Goal: Check status: Check status

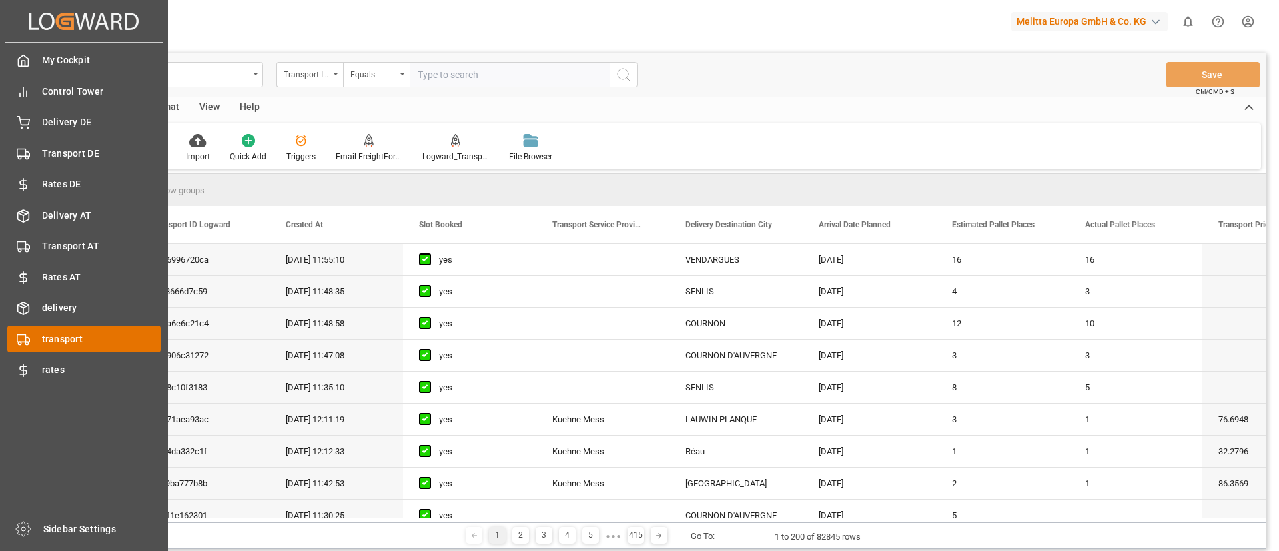
click at [47, 343] on span "transport" at bounding box center [101, 339] width 119 height 14
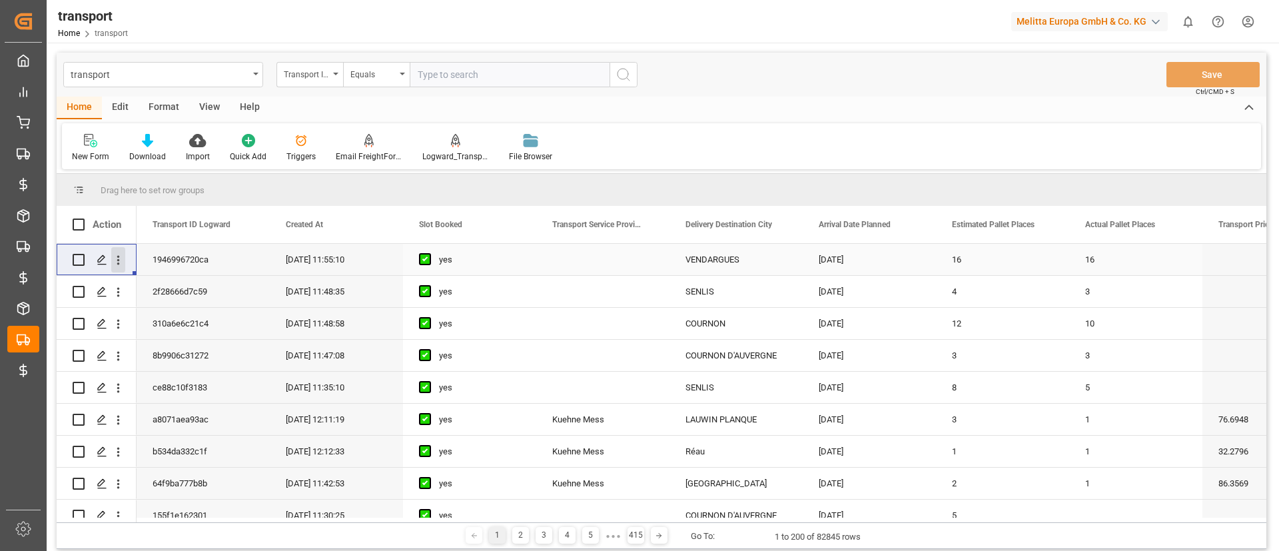
click at [120, 260] on icon "open menu" at bounding box center [118, 260] width 14 height 14
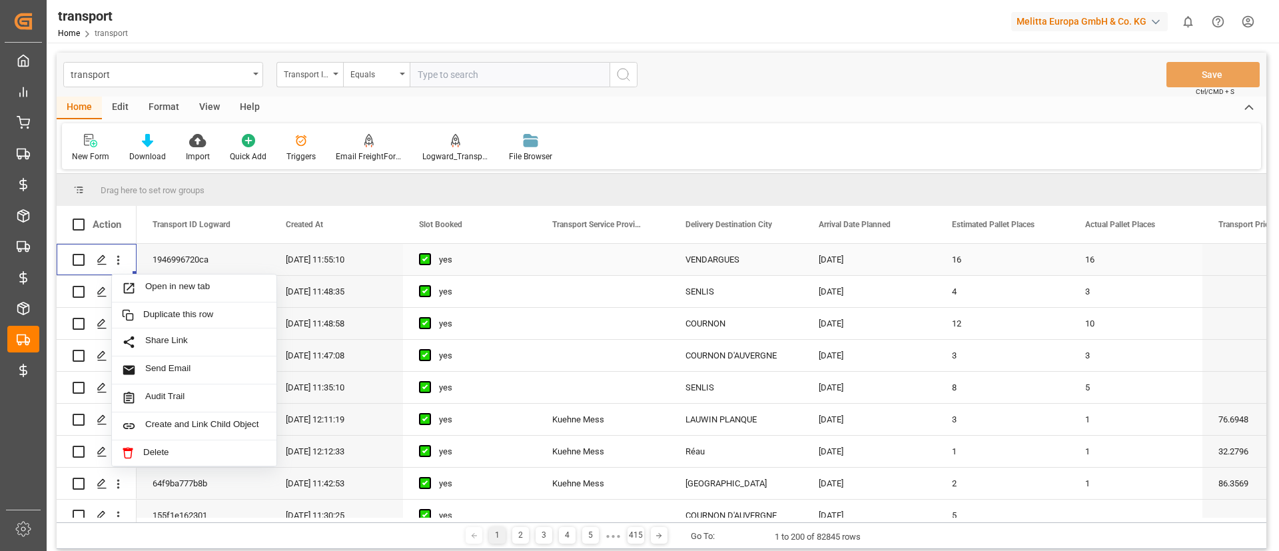
click at [184, 283] on span "Open in new tab" at bounding box center [205, 288] width 121 height 14
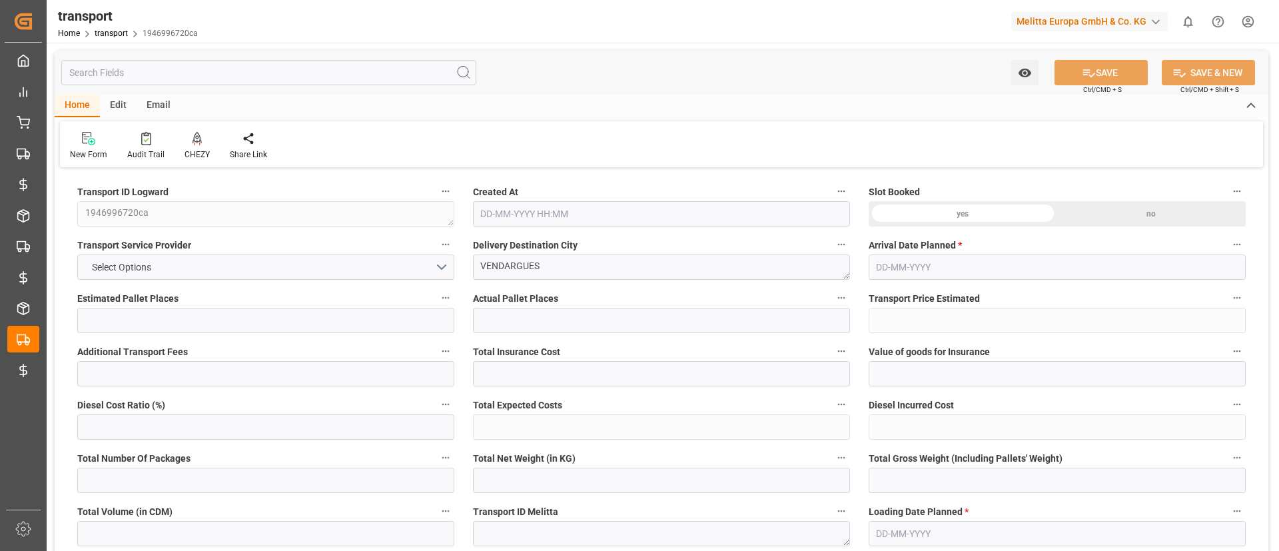
type input "16"
type input "0"
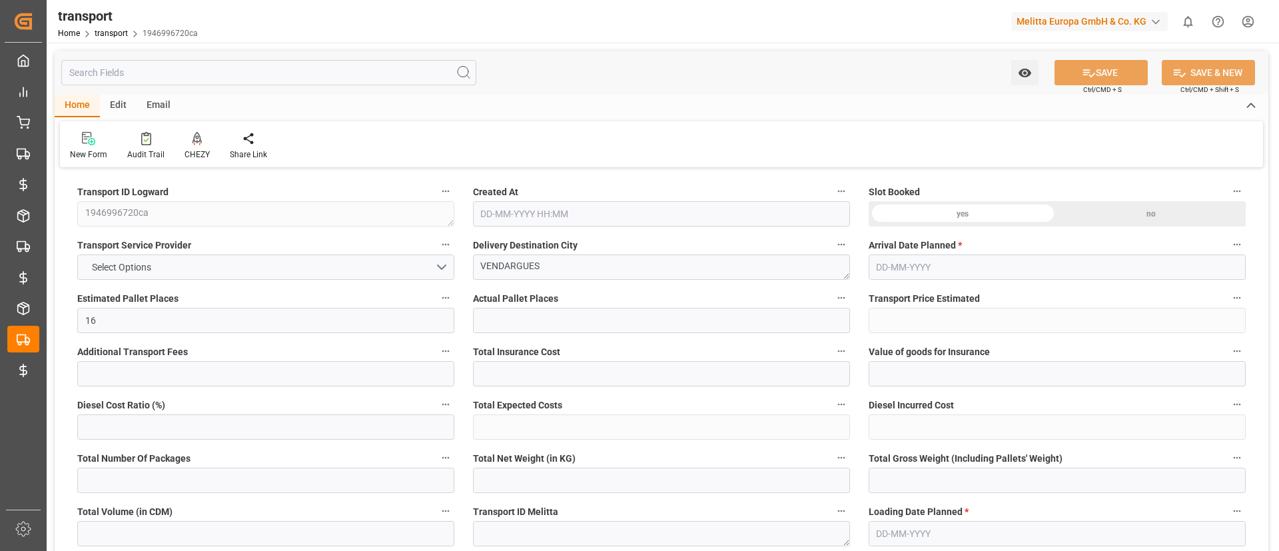
type input "0"
type input "19"
type input "4288.368"
type input "6036.6"
type input "18168.736"
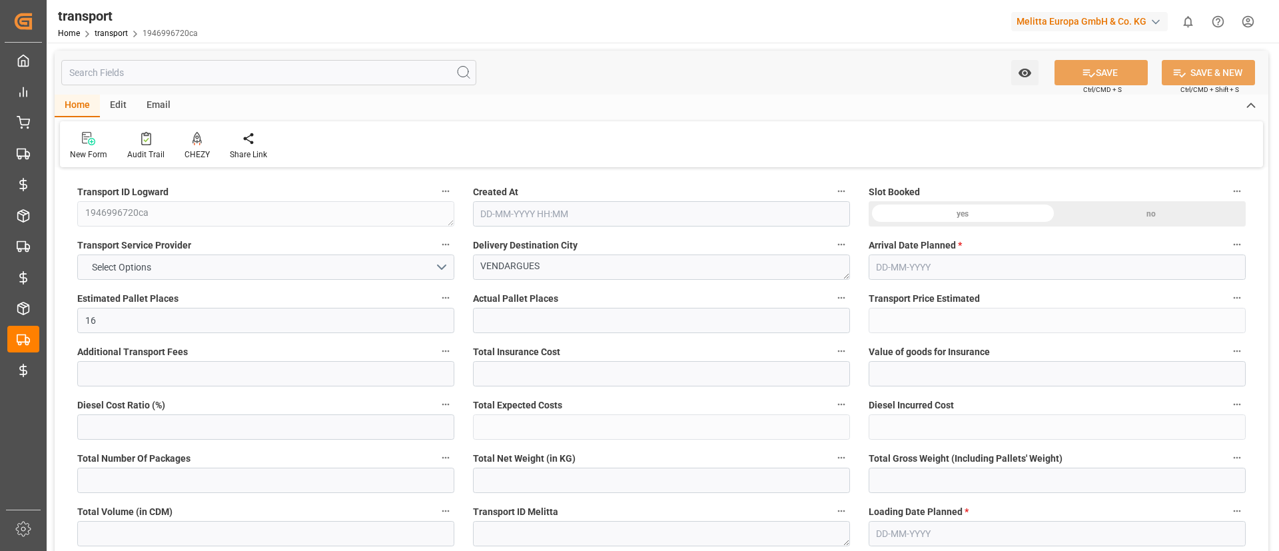
type input "34"
type input "14"
type input "544"
type input "19"
type input "101"
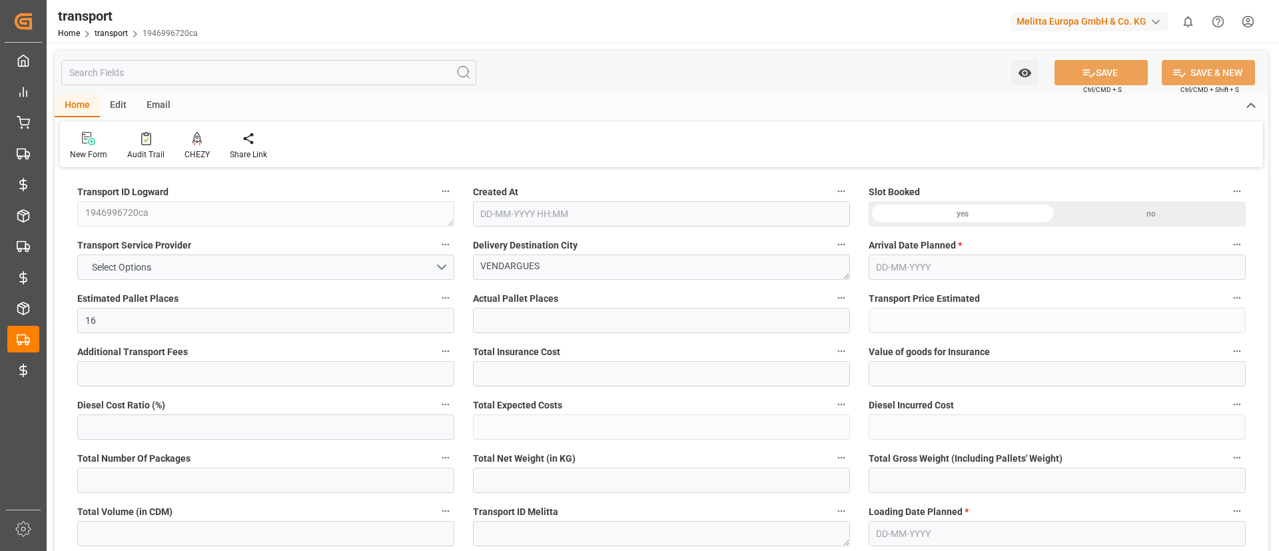
type input "5291.616"
type input "0"
type input "10767.6795"
type input "0"
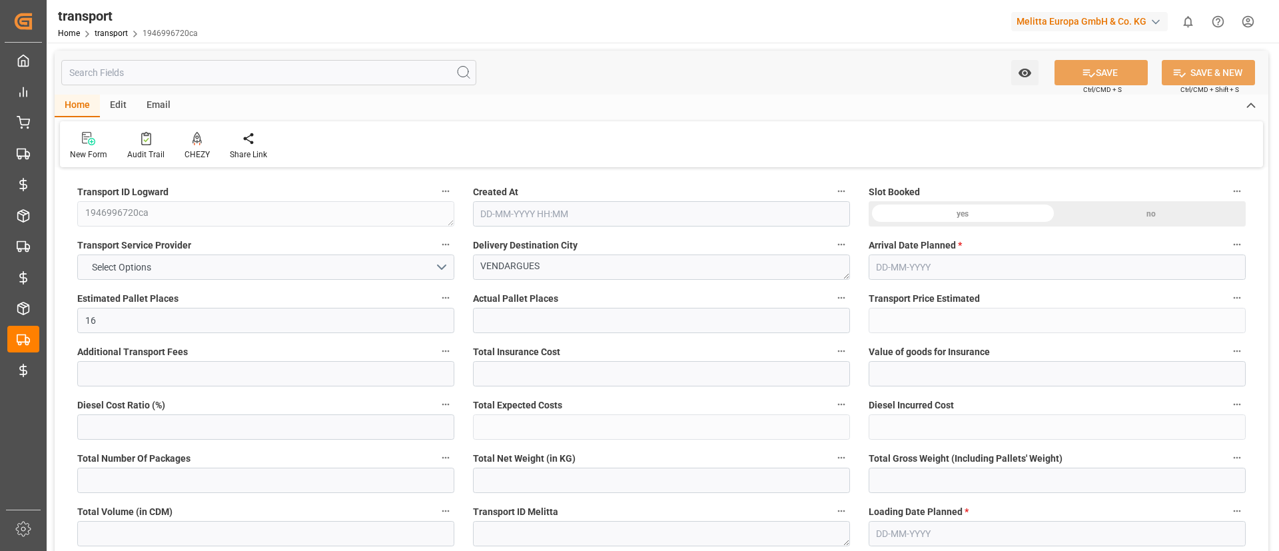
type input "21"
type input "80"
type input "[DATE] 11:55"
type input "[DATE]"
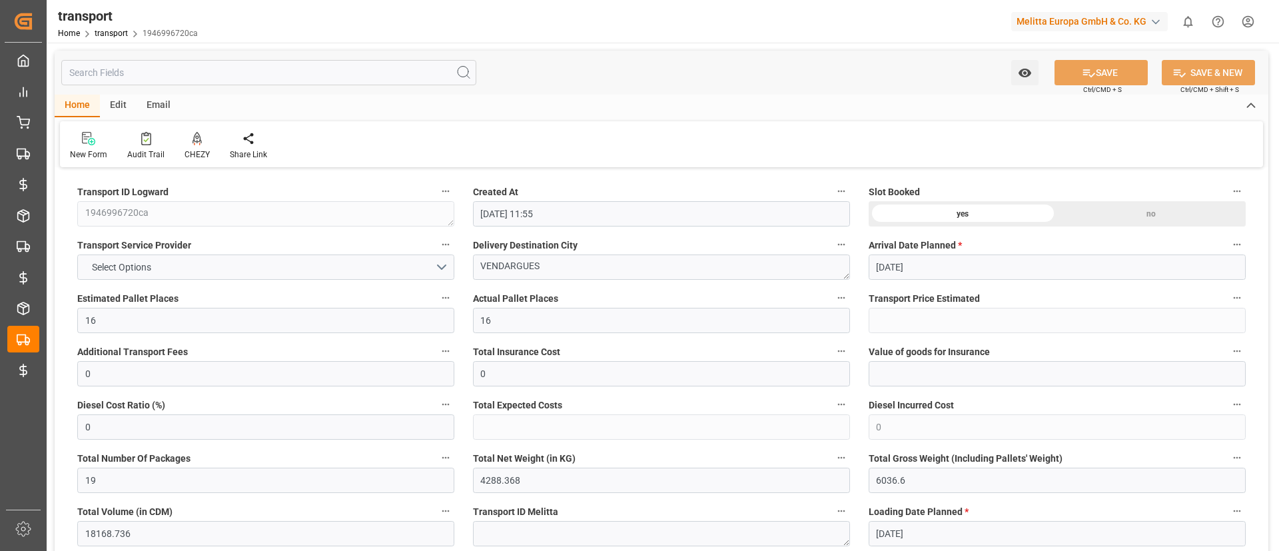
type input "[DATE]"
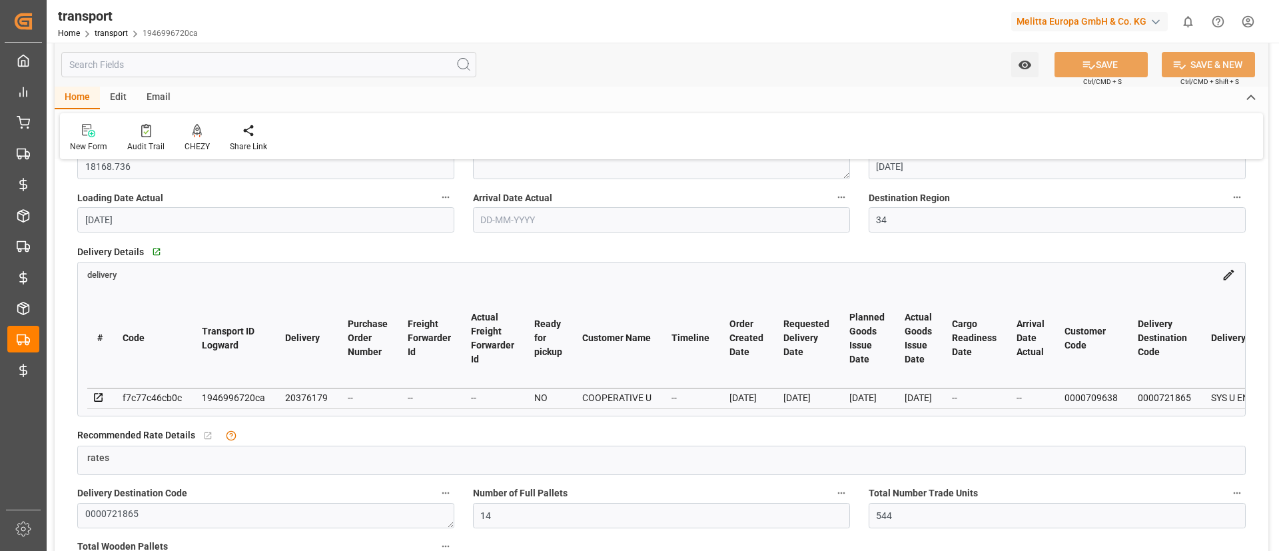
scroll to position [366, 0]
click at [1235, 279] on icon at bounding box center [1228, 276] width 14 height 14
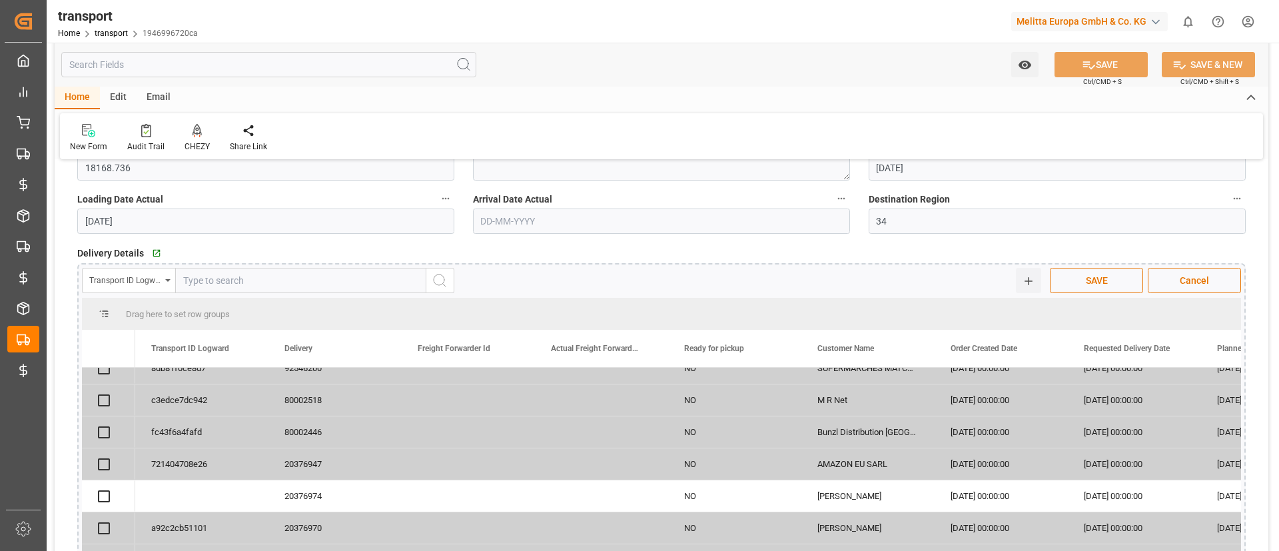
scroll to position [113, 0]
click at [299, 491] on div "20376974" at bounding box center [334, 493] width 133 height 31
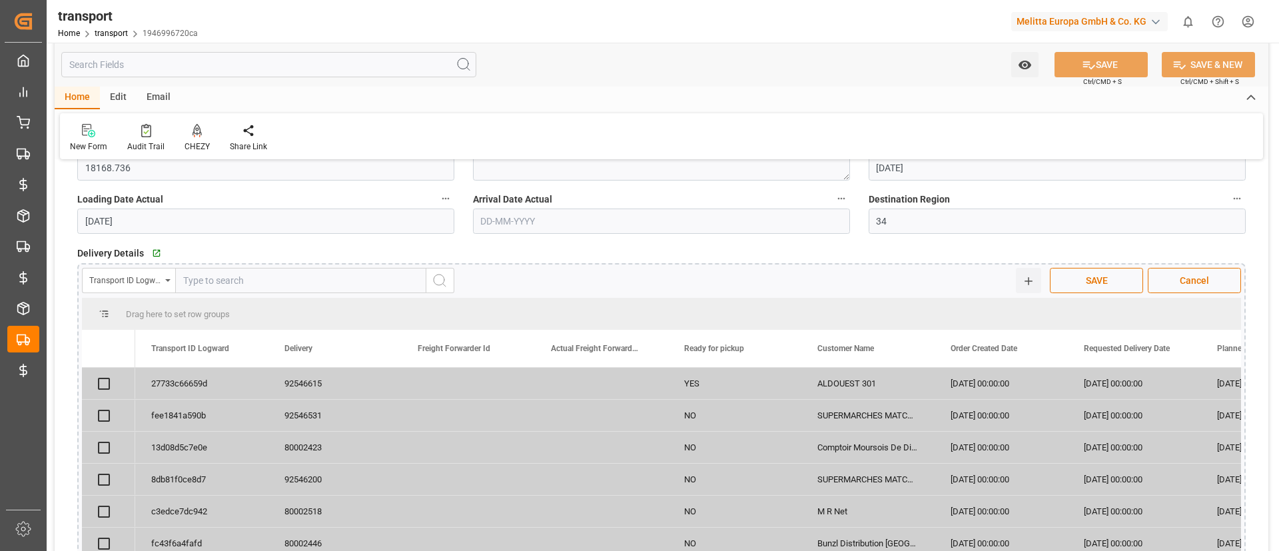
click at [155, 276] on div "Transport ID Logward" at bounding box center [125, 278] width 72 height 15
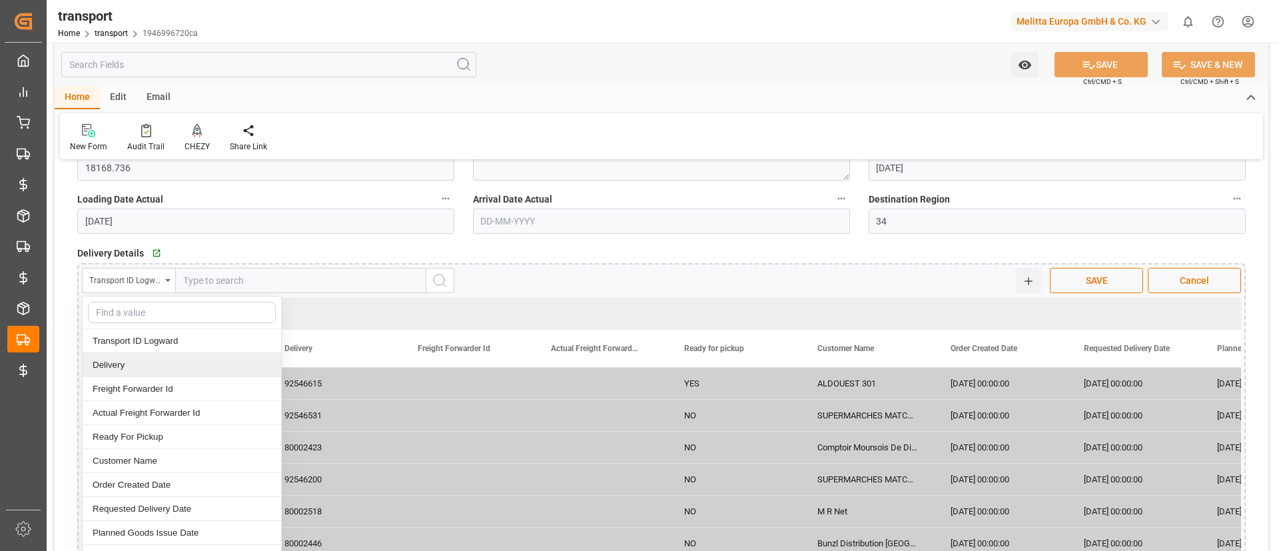
click at [135, 367] on div "Delivery" at bounding box center [182, 365] width 198 height 24
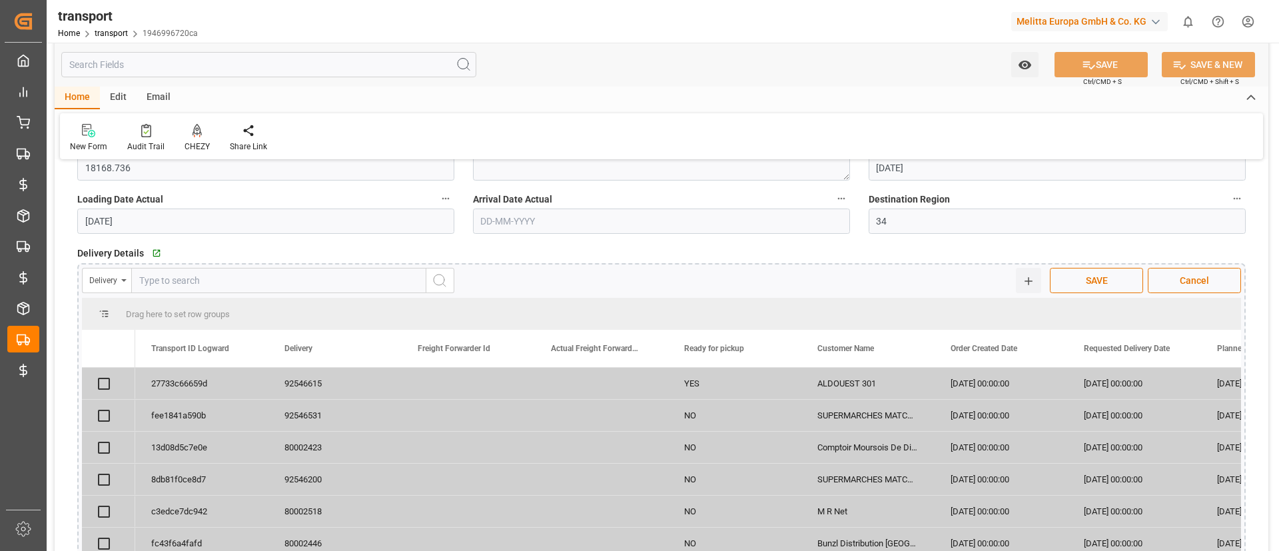
click at [276, 278] on input "text" at bounding box center [278, 280] width 295 height 25
paste input "20376974"
type input "20376974"
click at [452, 281] on button "search button" at bounding box center [440, 280] width 28 height 25
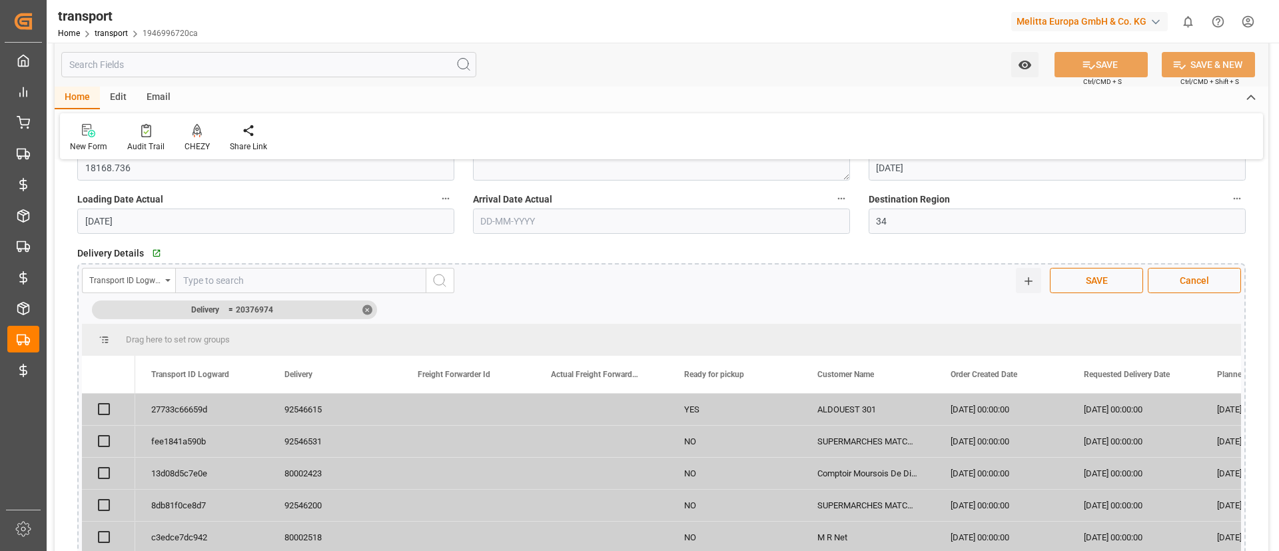
click at [148, 281] on div "Transport ID Logward" at bounding box center [125, 278] width 72 height 15
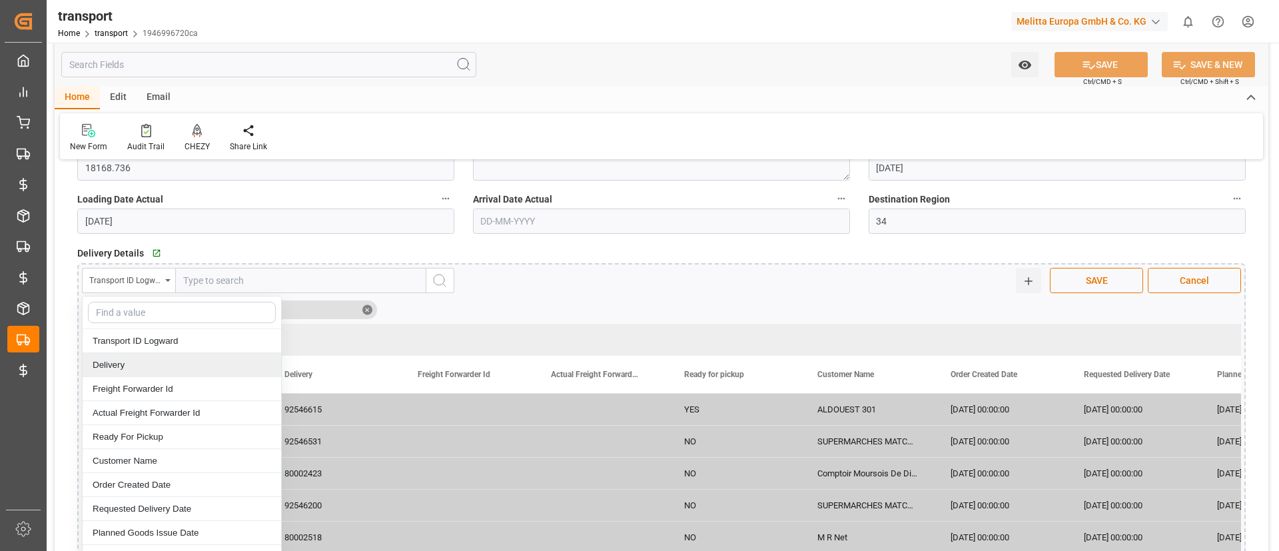
click at [157, 358] on div "Delivery" at bounding box center [182, 365] width 198 height 24
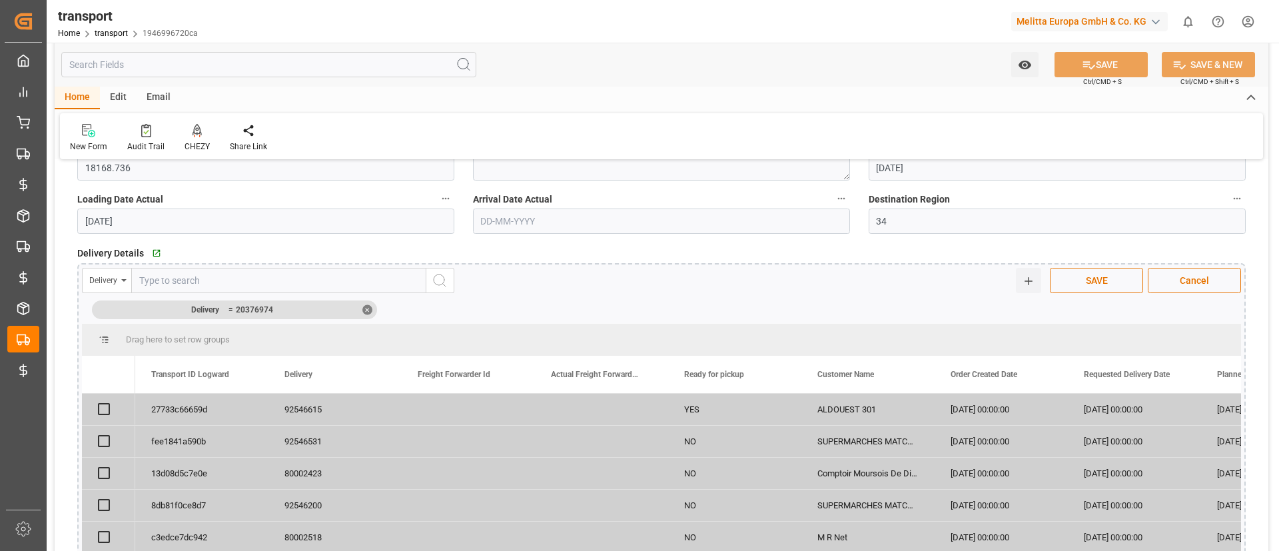
click at [216, 279] on input "text" at bounding box center [278, 280] width 295 height 25
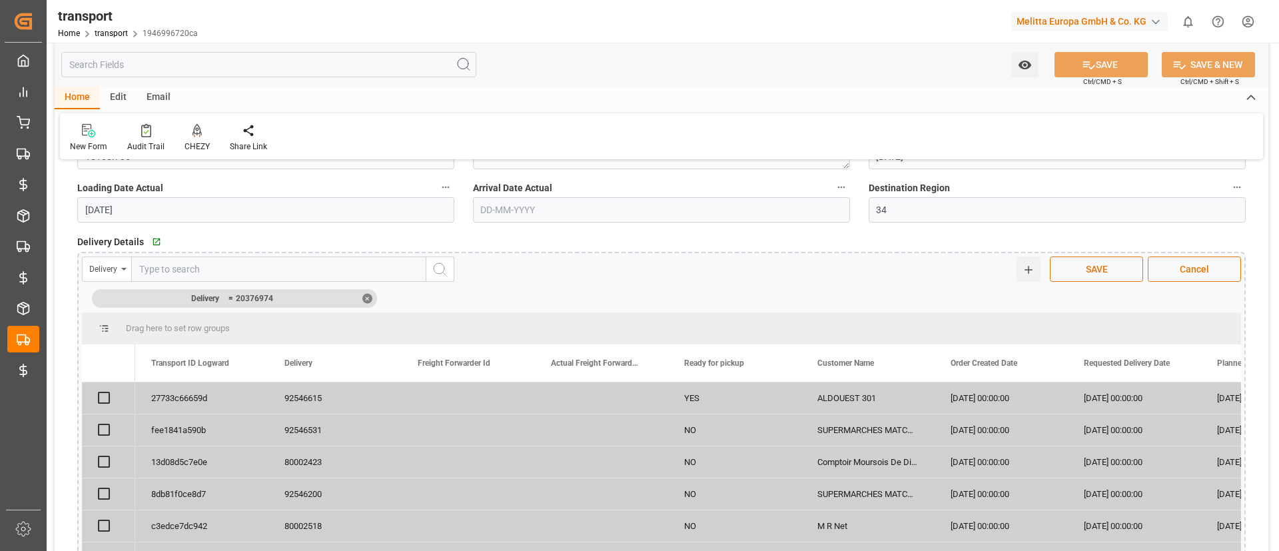
scroll to position [378, 0]
click at [155, 272] on input "text" at bounding box center [278, 268] width 295 height 25
paste input "20376974"
type input "20376974"
click at [366, 298] on div "✕" at bounding box center [367, 297] width 10 height 10
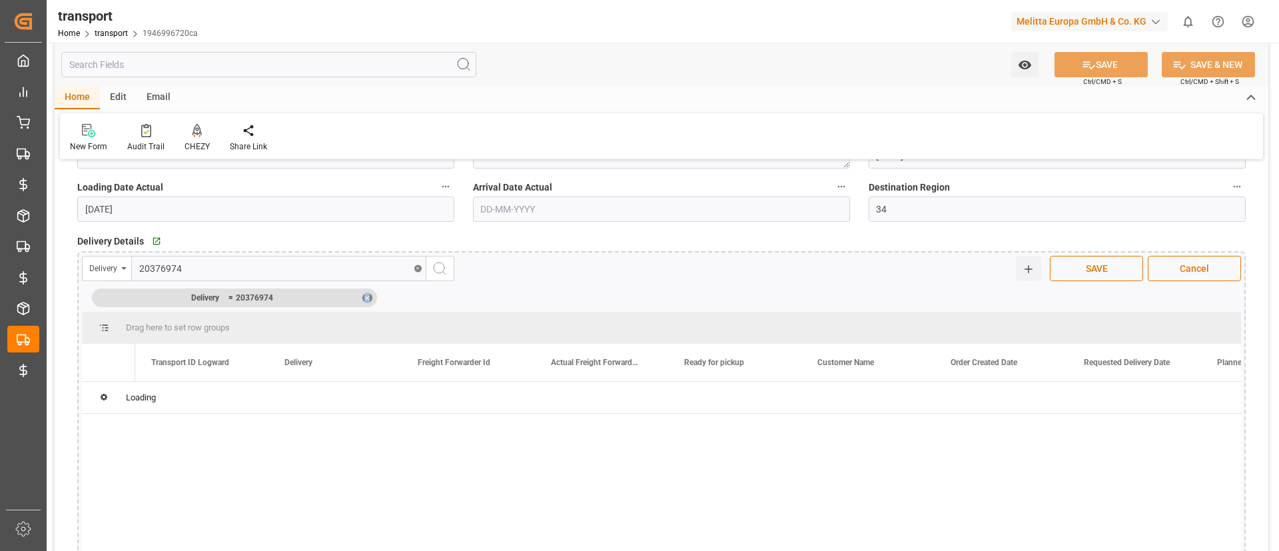
click at [366, 298] on div "✕" at bounding box center [367, 297] width 10 height 10
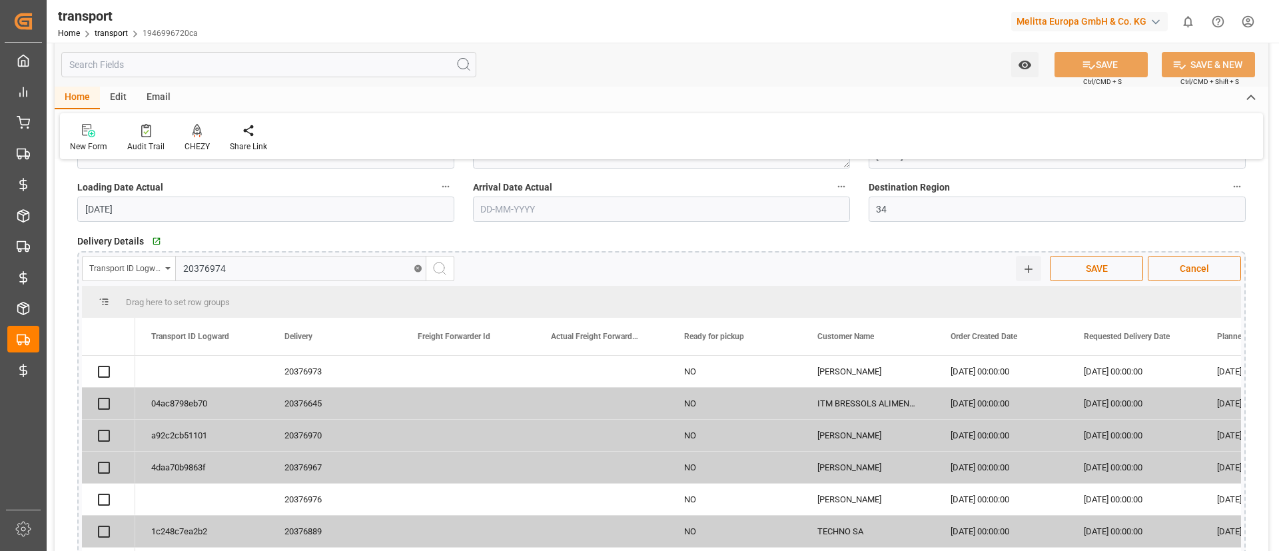
click at [133, 266] on div "Transport ID Logward" at bounding box center [125, 266] width 72 height 15
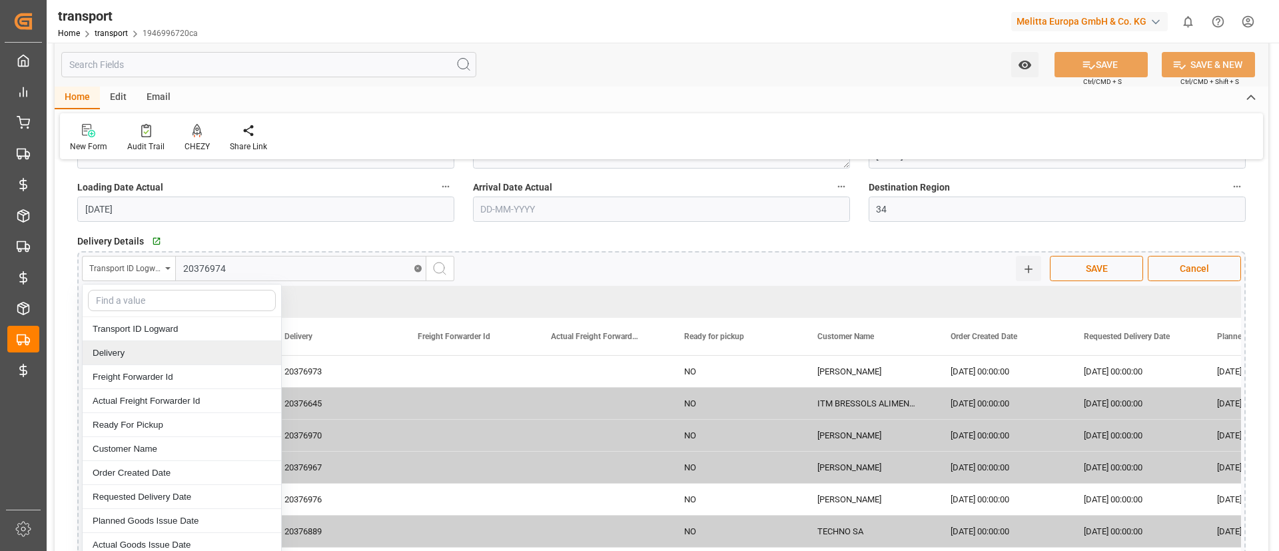
click at [154, 350] on div "Delivery" at bounding box center [182, 353] width 198 height 24
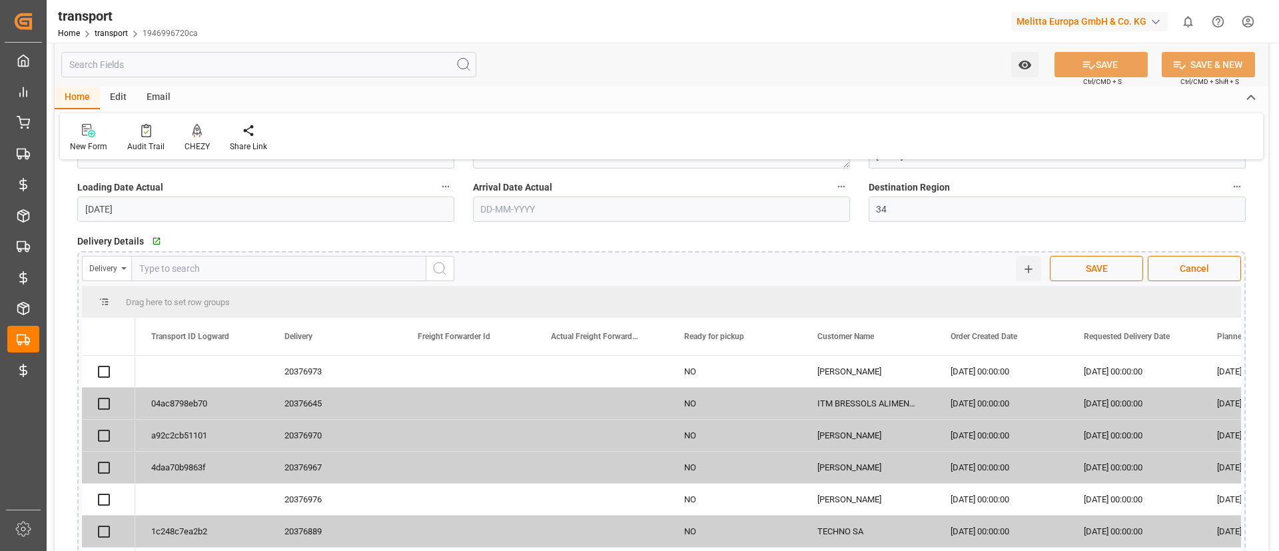
click at [217, 260] on input "text" at bounding box center [278, 268] width 295 height 25
paste input "20376974"
type input "20376974"
click at [437, 270] on icon "search button" at bounding box center [440, 268] width 16 height 16
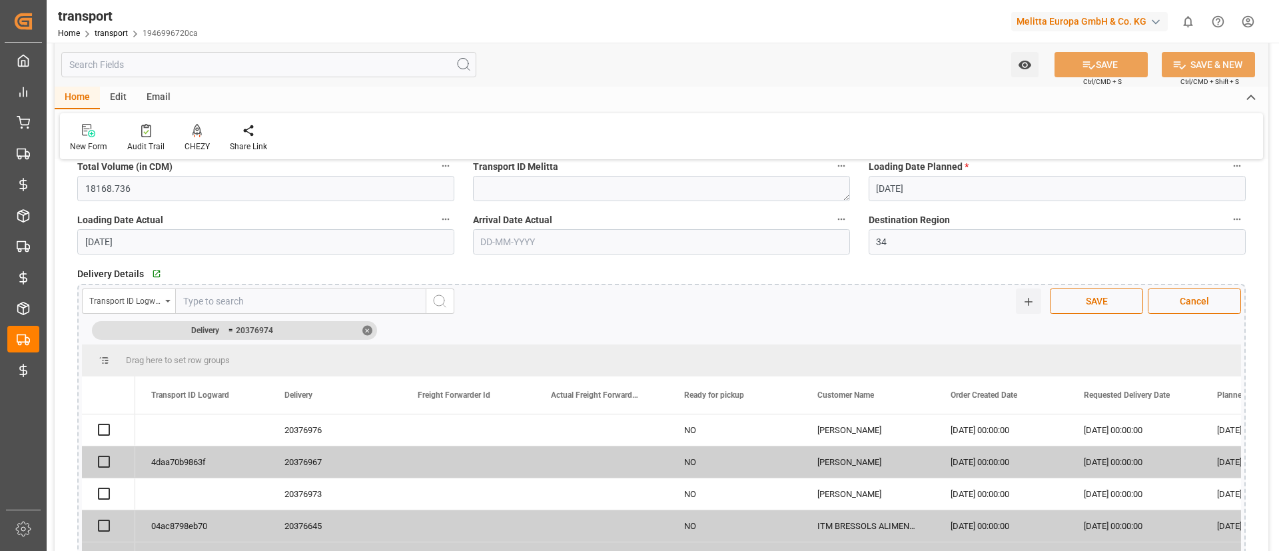
scroll to position [344, 0]
click at [367, 333] on div "✕" at bounding box center [367, 331] width 10 height 10
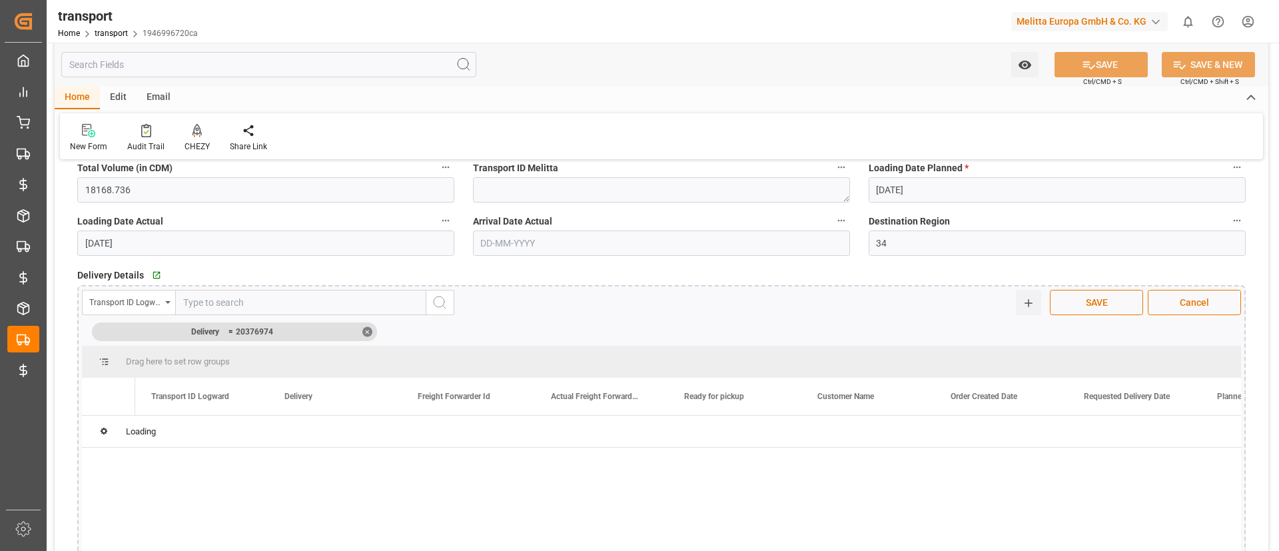
click at [367, 333] on div "✕" at bounding box center [367, 331] width 10 height 10
